Goal: Task Accomplishment & Management: Manage account settings

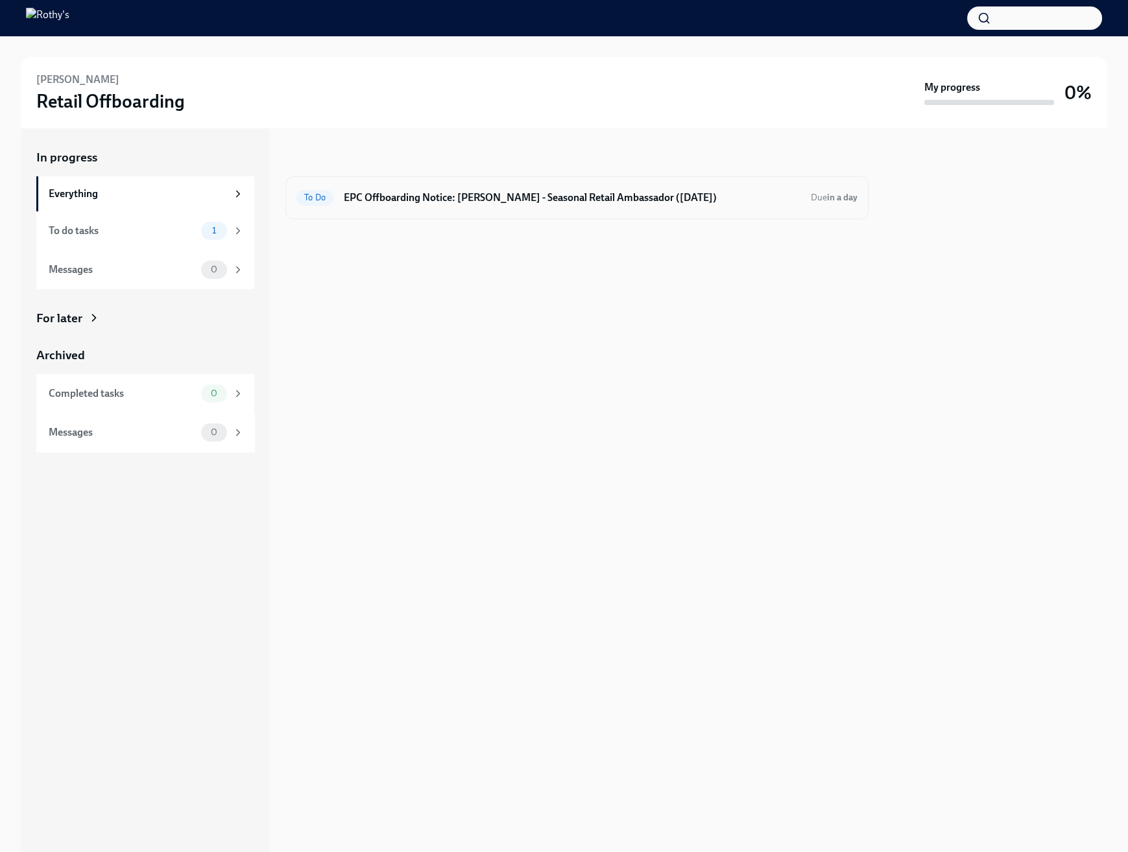
click at [492, 188] on div "To Do EPC Offboarding Notice: [PERSON_NAME] - Seasonal Retail Ambassador ([DATE…" at bounding box center [576, 197] width 561 height 21
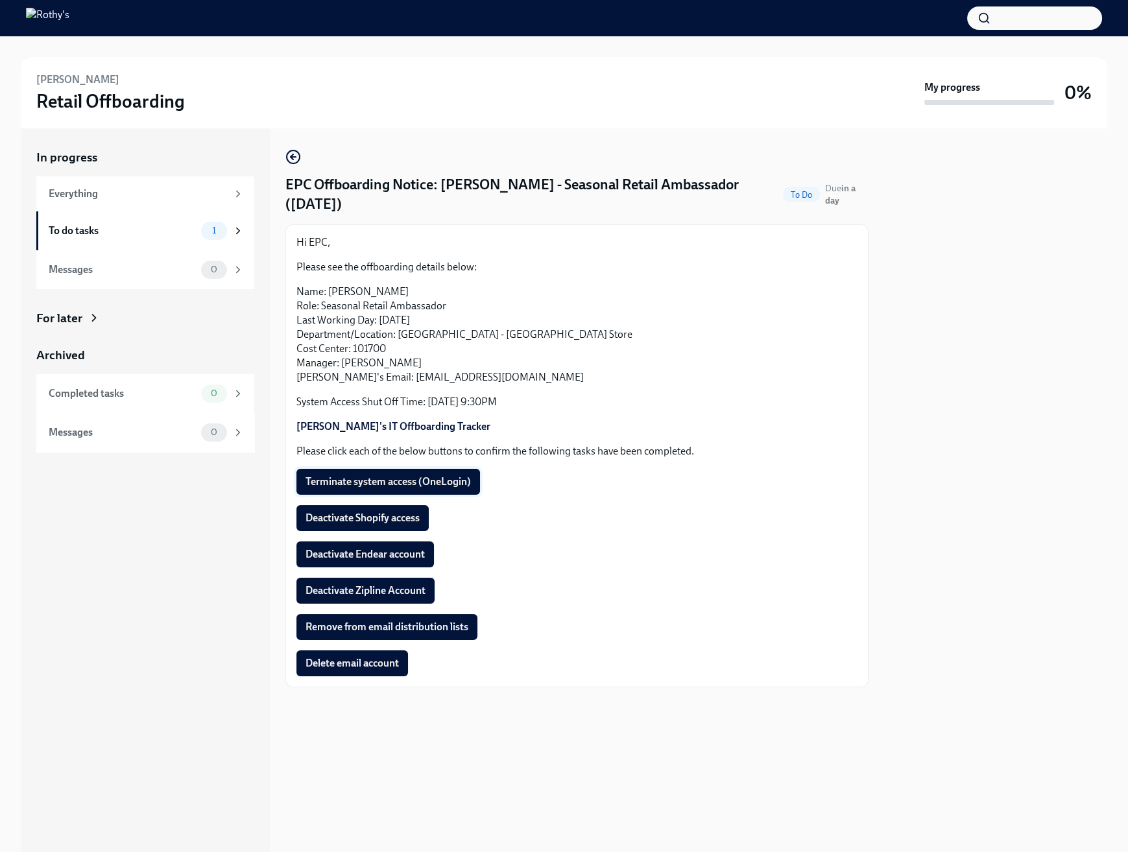
click at [420, 485] on span "Terminate system access (OneLogin)" at bounding box center [388, 481] width 165 height 13
click at [418, 373] on p "Name: [PERSON_NAME] Role: Seasonal Retail Ambassador Last Working Day: [DATE] D…" at bounding box center [576, 335] width 561 height 100
drag, startPoint x: 468, startPoint y: 380, endPoint x: 362, endPoint y: 383, distance: 106.4
click at [362, 383] on p "Name: [PERSON_NAME] Role: Seasonal Retail Ambassador Last Working Day: [DATE] D…" at bounding box center [576, 335] width 561 height 100
copy p "[EMAIL_ADDRESS][DOMAIN_NAME]"
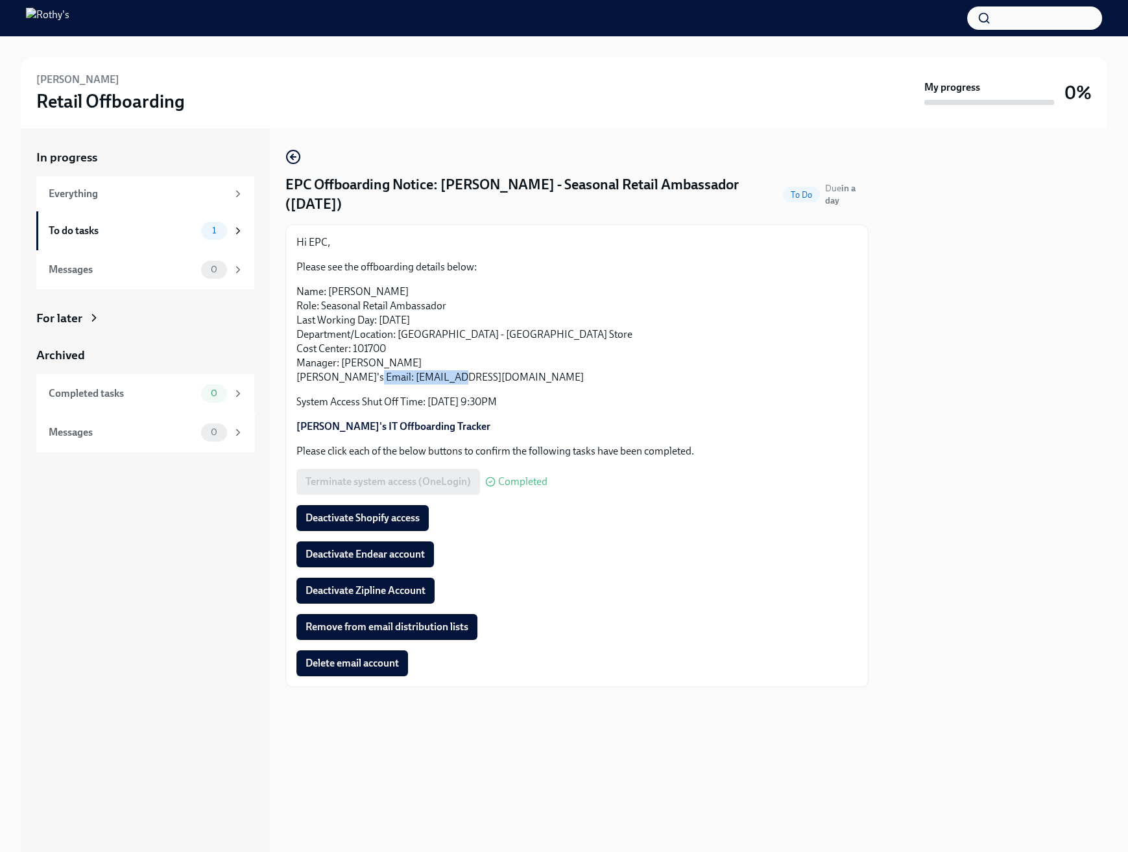
click at [398, 559] on span "Deactivate Endear account" at bounding box center [365, 554] width 119 height 13
click at [411, 526] on button "Deactivate Shopify access" at bounding box center [362, 518] width 132 height 26
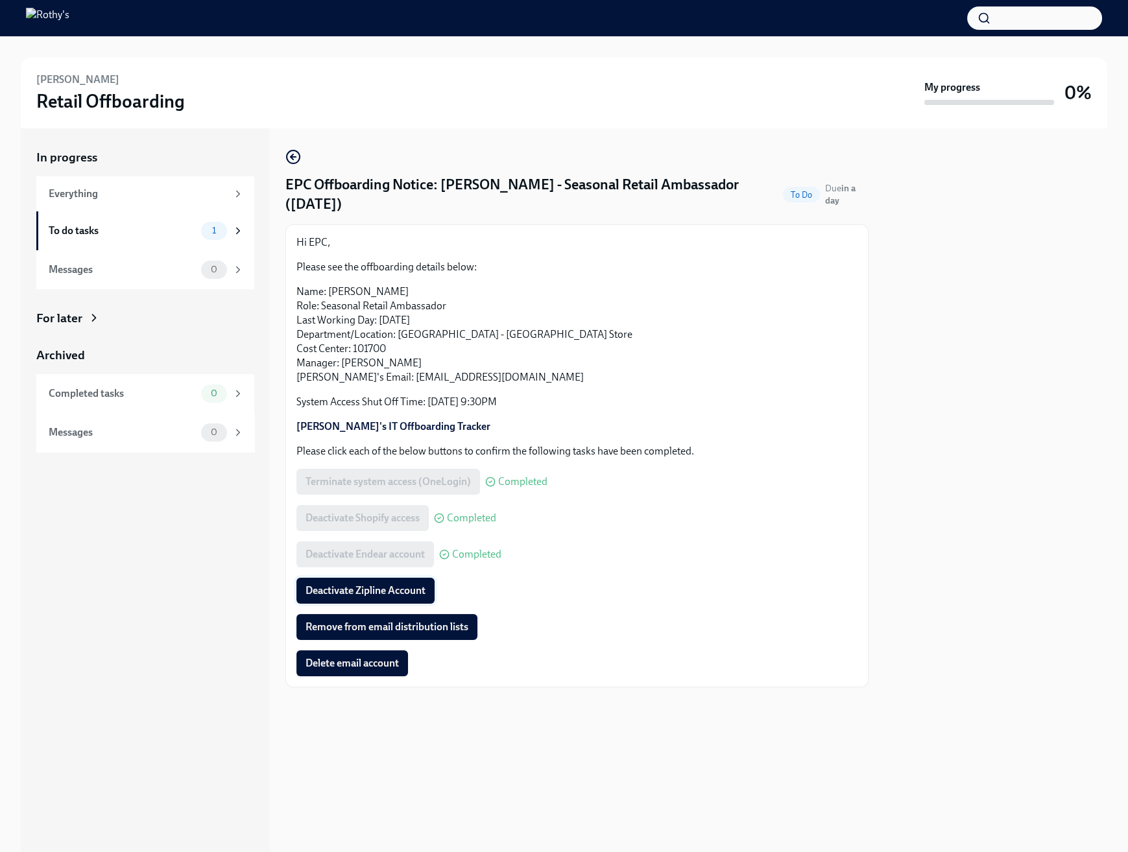
click at [427, 586] on button "Deactivate Zipline Account" at bounding box center [365, 591] width 138 height 26
